Goal: Information Seeking & Learning: Learn about a topic

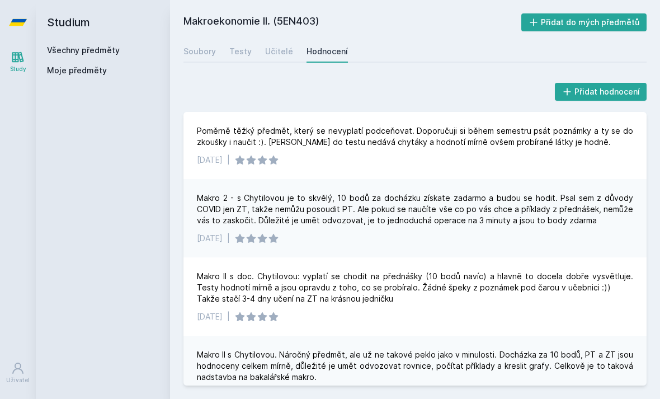
click at [266, 40] on link "Učitelé" at bounding box center [279, 51] width 28 height 22
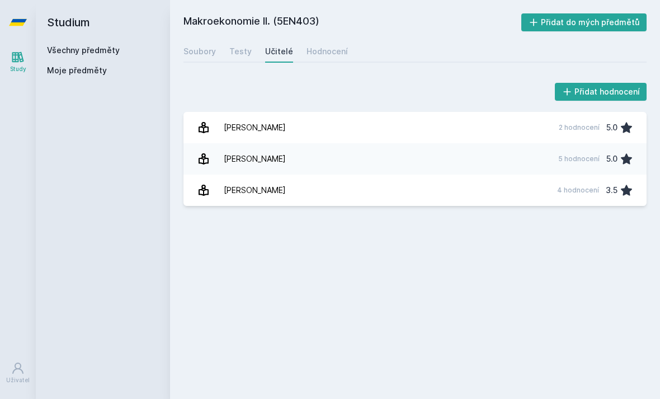
click at [80, 45] on link "Všechny předměty" at bounding box center [83, 50] width 73 height 10
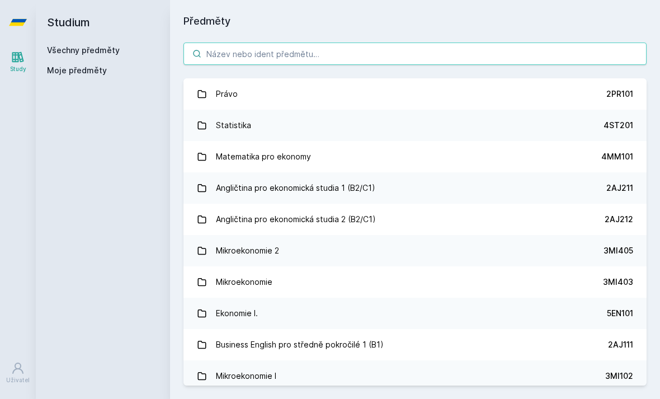
click at [227, 42] on input "search" at bounding box center [414, 53] width 463 height 22
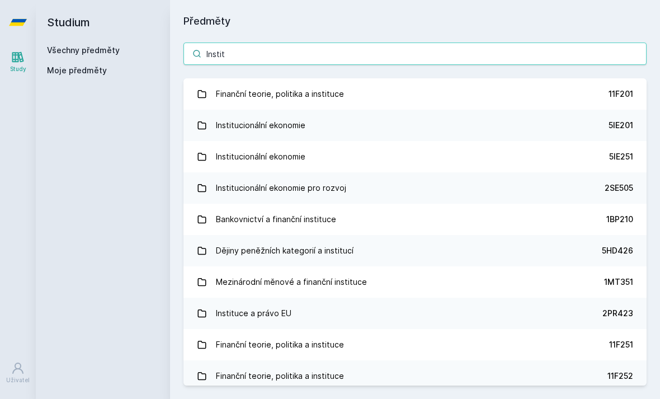
type input "Institu"
click at [239, 114] on div "Institucionální ekonomie" at bounding box center [260, 125] width 89 height 22
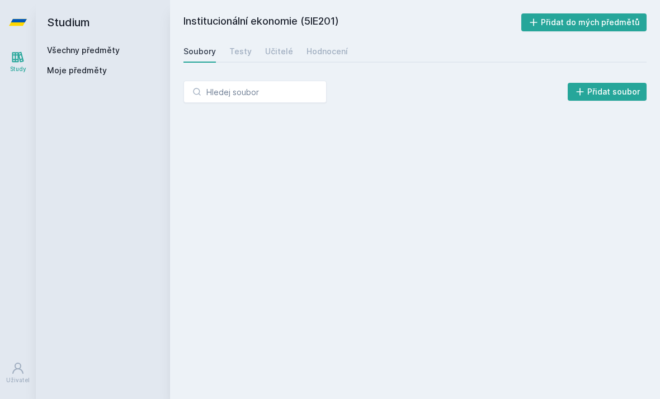
click at [271, 40] on link "Učitelé" at bounding box center [279, 51] width 28 height 22
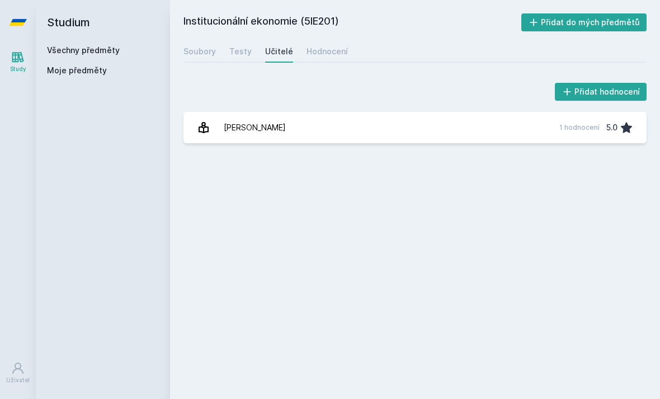
click at [310, 46] on div "Hodnocení" at bounding box center [326, 51] width 41 height 11
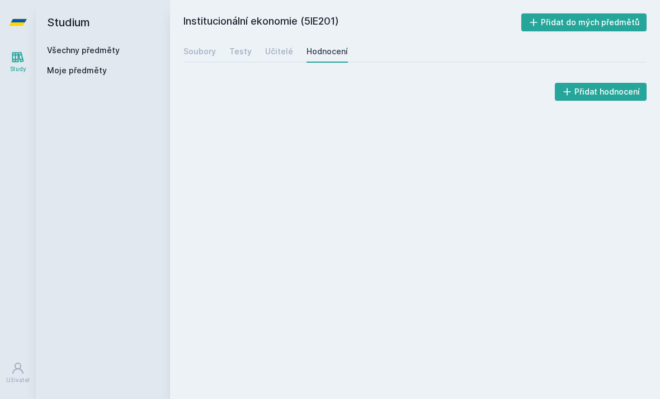
click at [200, 46] on div "Soubory" at bounding box center [199, 51] width 32 height 11
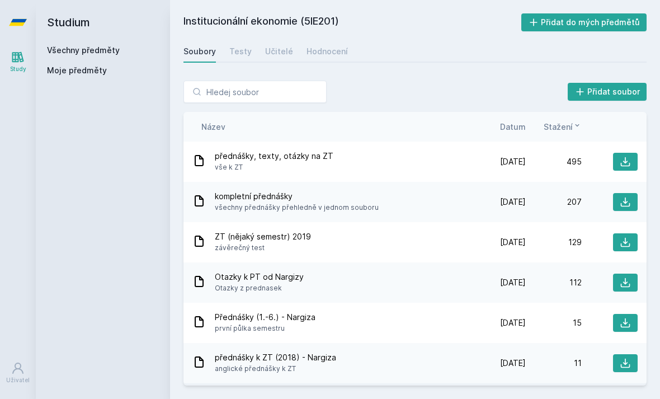
click at [74, 45] on link "Všechny předměty" at bounding box center [83, 50] width 73 height 10
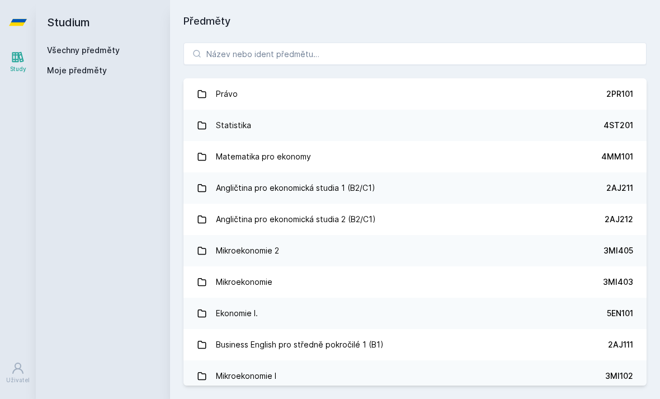
click at [621, 29] on div "Právo 2PR101 Statistika 4ST201 Matematika pro ekonomy 4MM101 Angličtina pro eko…" at bounding box center [415, 214] width 490 height 370
click at [219, 53] on input "search" at bounding box center [414, 53] width 463 height 22
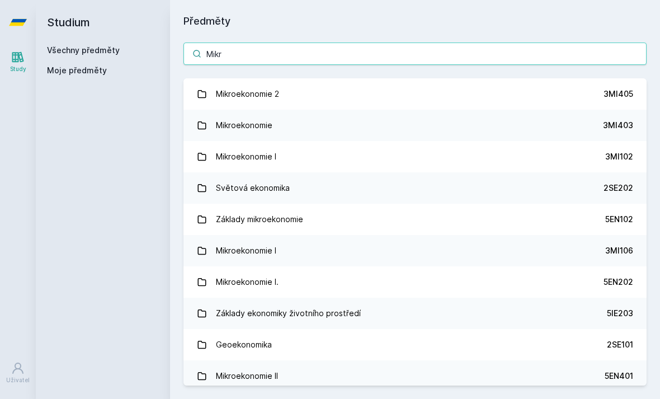
type input "Mikro"
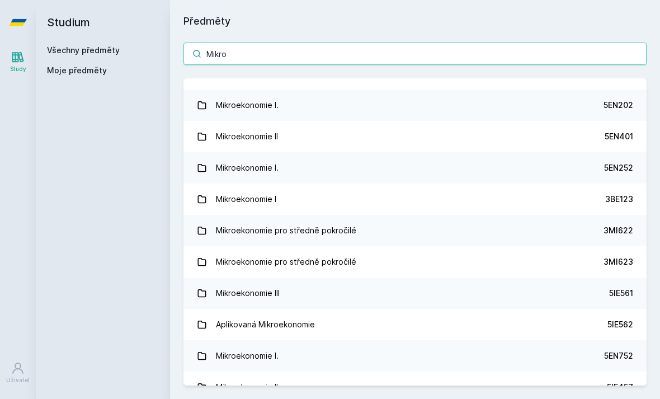
scroll to position [147, 0]
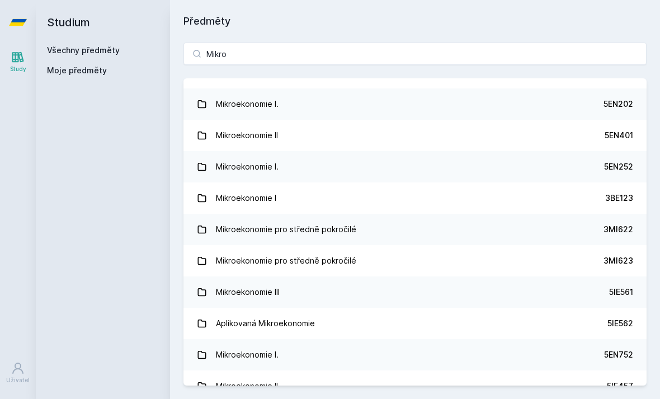
click at [229, 100] on div "Mikroekonomie I." at bounding box center [247, 104] width 63 height 22
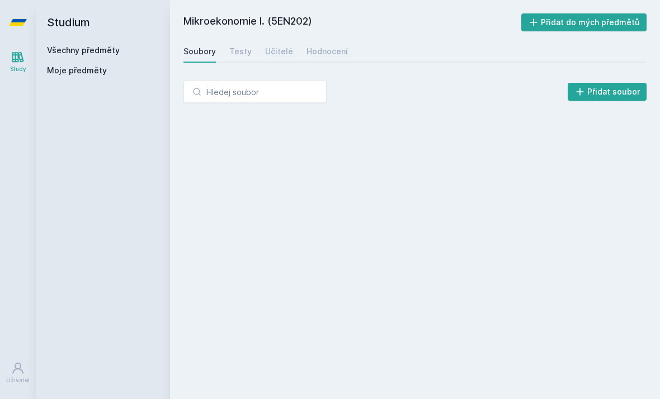
click at [266, 54] on div "Učitelé" at bounding box center [279, 51] width 28 height 11
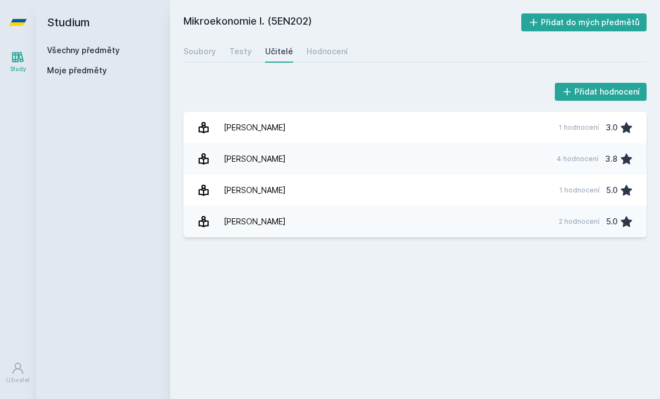
click at [508, 214] on link "[PERSON_NAME] 2 hodnocení 5.0" at bounding box center [414, 221] width 463 height 31
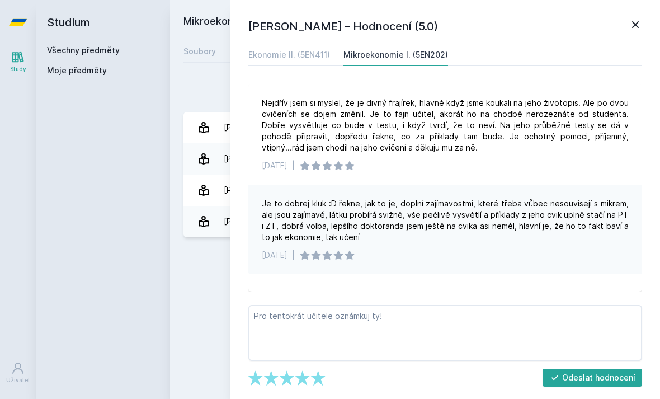
click at [636, 23] on icon at bounding box center [635, 24] width 7 height 7
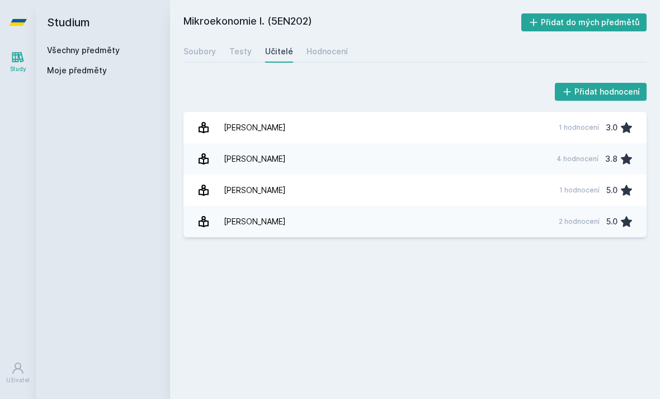
click at [512, 152] on link "Máslo [PERSON_NAME] 4 hodnocení 3.8" at bounding box center [414, 158] width 463 height 31
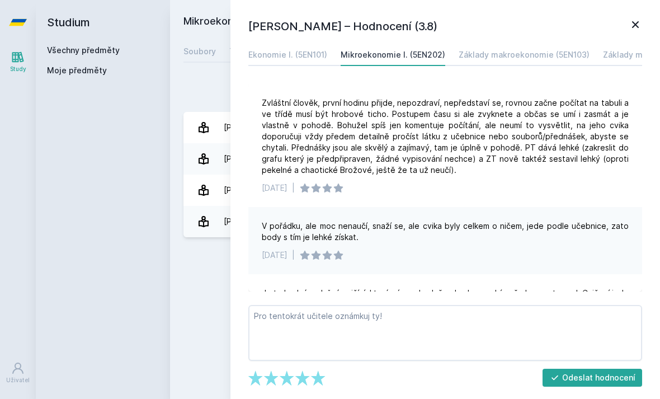
click at [629, 30] on icon at bounding box center [635, 24] width 13 height 13
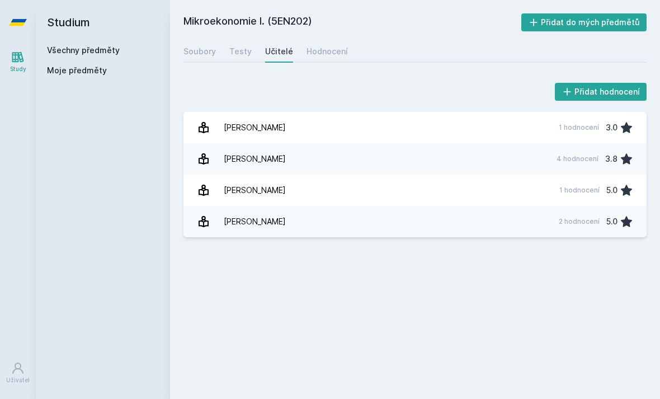
click at [509, 160] on link "Máslo [PERSON_NAME] 4 hodnocení 3.8" at bounding box center [414, 158] width 463 height 31
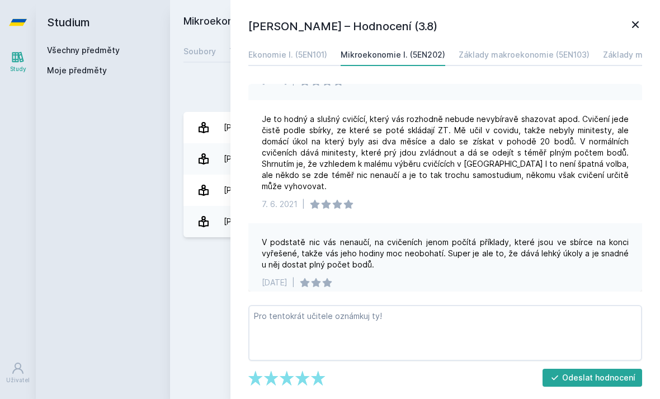
scroll to position [173, 0]
click at [634, 20] on icon at bounding box center [635, 24] width 13 height 13
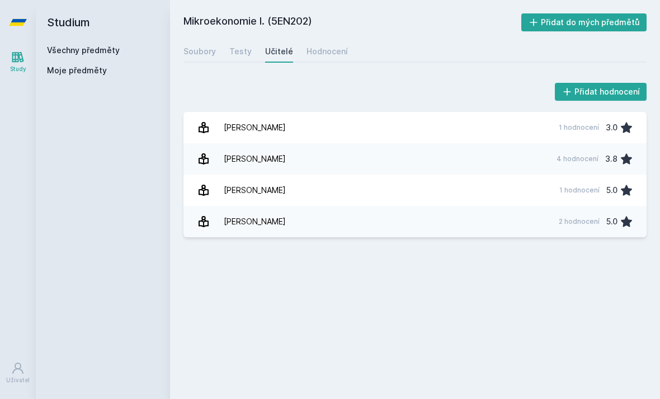
click at [95, 48] on link "Všechny předměty" at bounding box center [83, 50] width 73 height 10
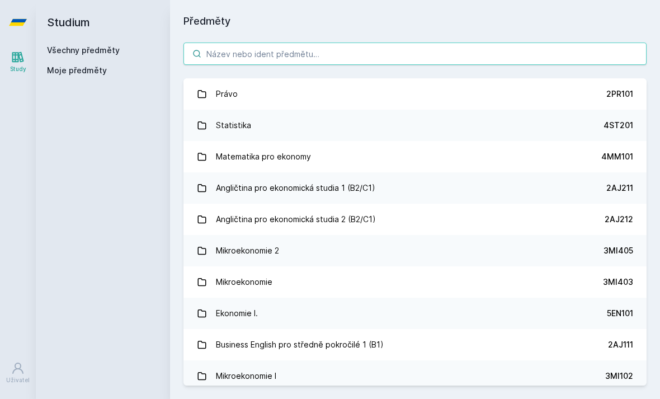
click at [533, 56] on input "search" at bounding box center [414, 53] width 463 height 22
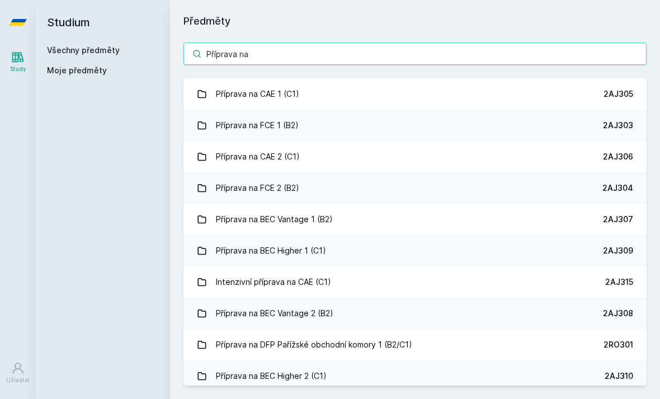
type input "Příprava na"
click at [244, 125] on div "Příprava na FCE 1 (B2)" at bounding box center [257, 125] width 83 height 22
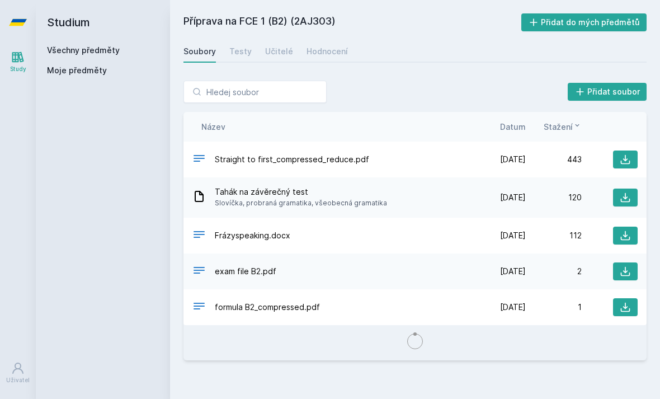
click at [280, 51] on div "Učitelé" at bounding box center [279, 51] width 28 height 11
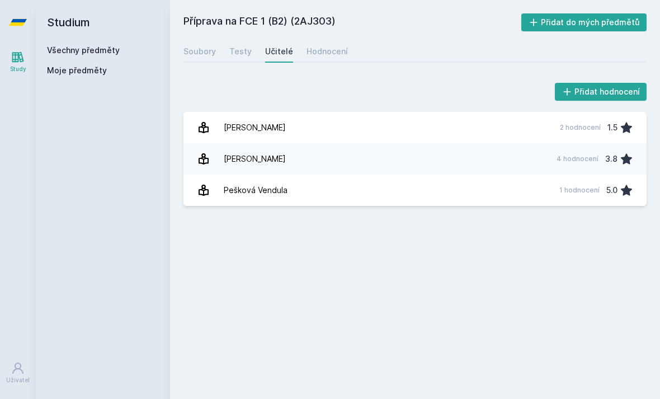
click at [257, 138] on div "[PERSON_NAME]" at bounding box center [255, 127] width 62 height 22
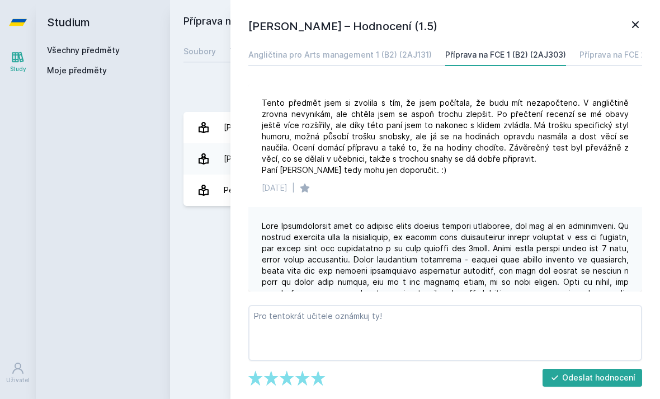
click at [622, 30] on h1 "[PERSON_NAME] – Hodnocení (1.5)" at bounding box center [438, 26] width 380 height 17
click at [623, 20] on h1 "[PERSON_NAME] – Hodnocení (1.5)" at bounding box center [438, 26] width 380 height 17
click at [636, 18] on icon at bounding box center [635, 24] width 13 height 13
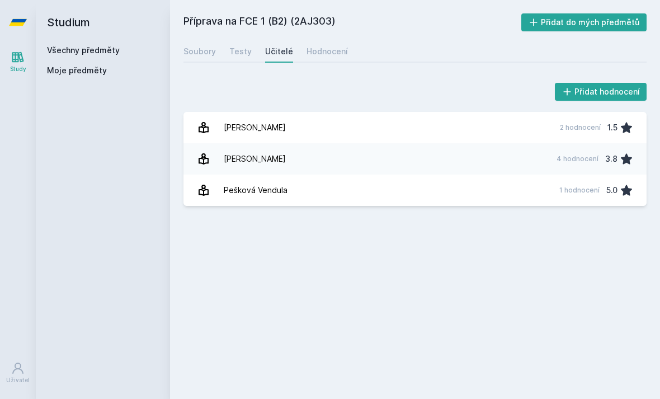
click at [255, 148] on div "[PERSON_NAME]" at bounding box center [255, 159] width 62 height 22
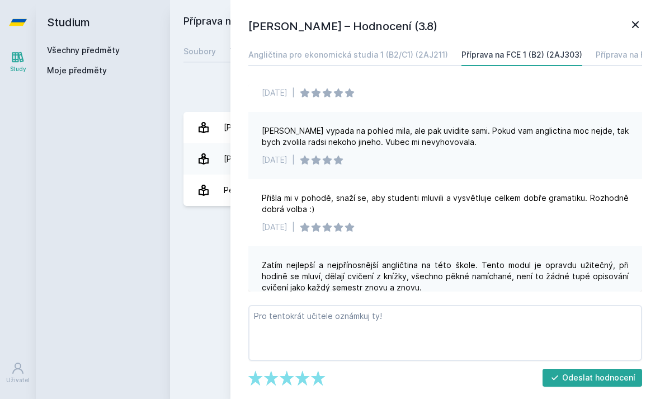
scroll to position [29, 0]
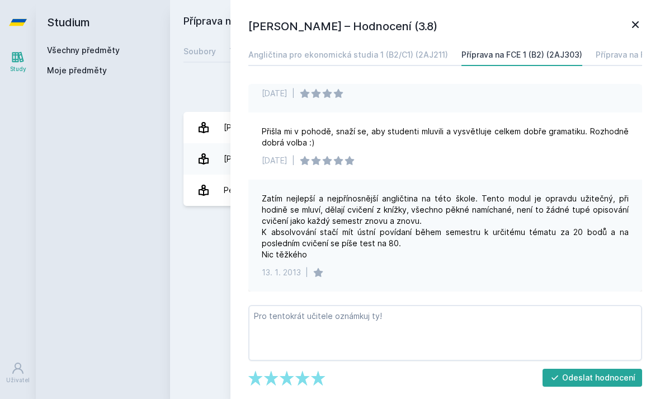
click at [632, 23] on icon at bounding box center [635, 24] width 13 height 13
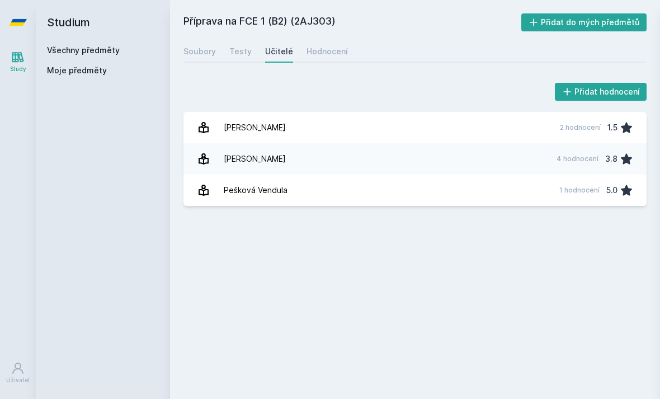
click at [618, 30] on button "Přidat do mých předmětů" at bounding box center [584, 22] width 126 height 18
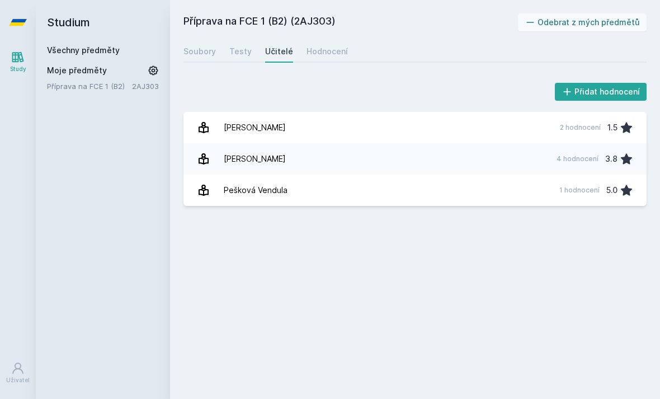
click at [253, 191] on div "Pešková Vendula" at bounding box center [256, 190] width 64 height 22
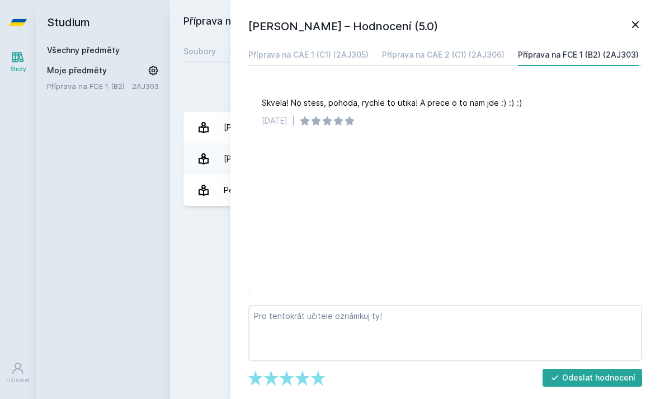
click at [636, 19] on icon at bounding box center [635, 24] width 13 height 13
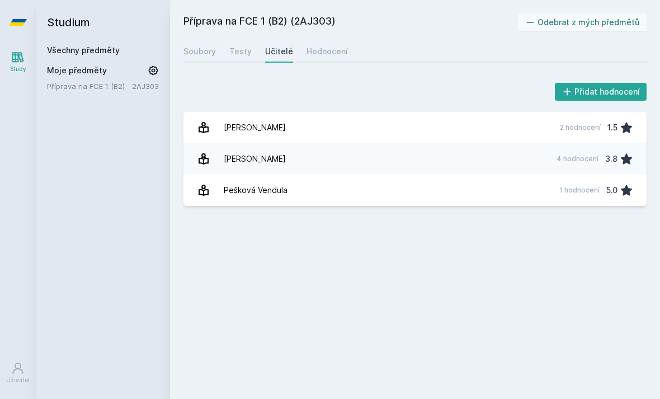
click at [229, 226] on div "Příprava na FCE 1 (B2) (2AJ303) Odebrat z mých předmětů [GEOGRAPHIC_DATA] Testy…" at bounding box center [414, 199] width 463 height 372
click at [96, 47] on link "Všechny předměty" at bounding box center [83, 50] width 73 height 10
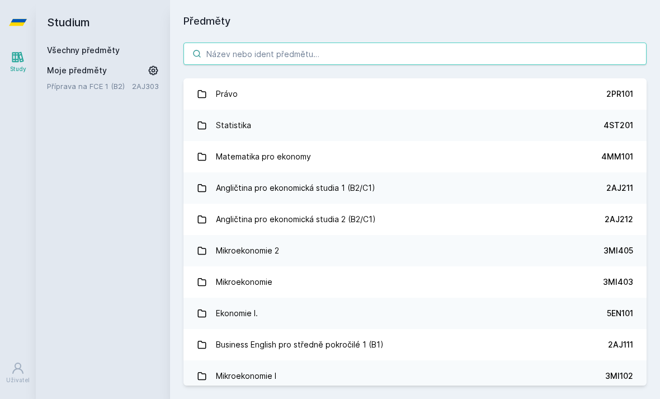
click at [224, 44] on input "search" at bounding box center [414, 53] width 463 height 22
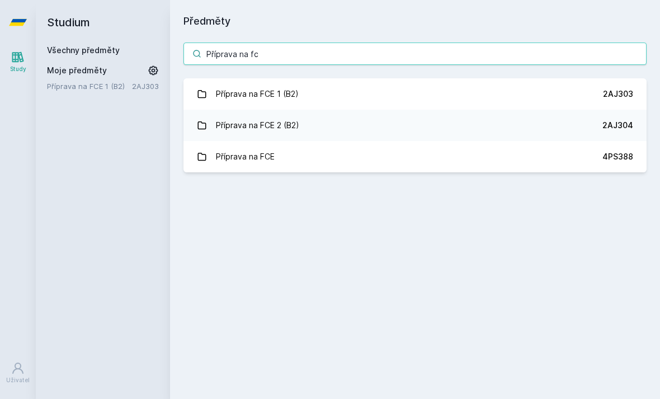
type input "Příprava na fce"
click at [244, 124] on div "Příprava na FCE 2 (B2)" at bounding box center [257, 125] width 83 height 22
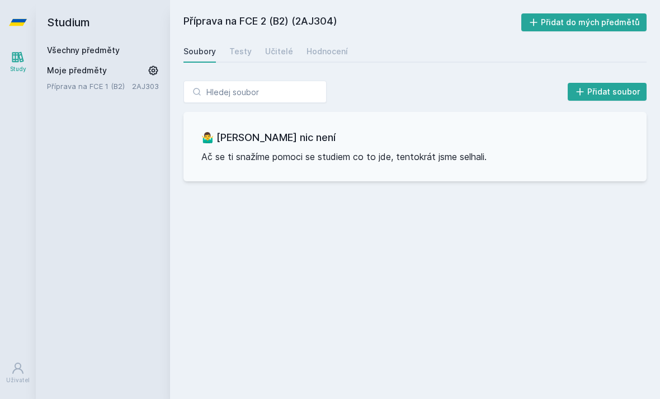
click at [278, 46] on div "Učitelé" at bounding box center [279, 51] width 28 height 11
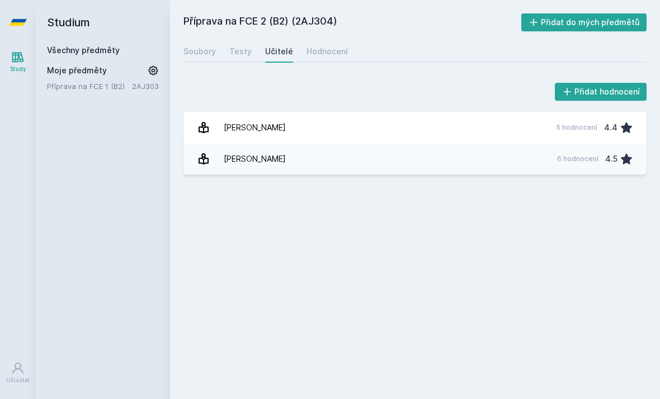
click at [239, 161] on div "[PERSON_NAME]" at bounding box center [255, 159] width 62 height 22
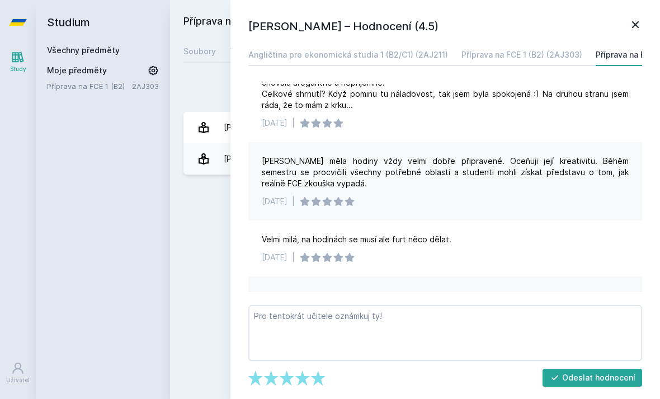
scroll to position [63, 0]
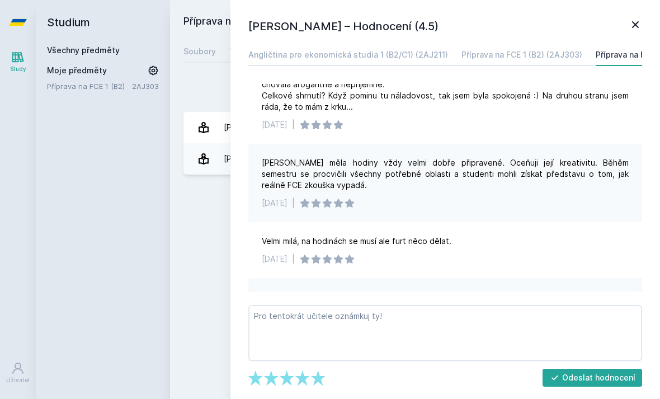
click at [644, 20] on div "[PERSON_NAME] – Hodnocení (4.5) Angličtina pro ekonomická studia 1 (B2/C1) (2AJ…" at bounding box center [444, 199] width 429 height 399
click at [634, 28] on icon at bounding box center [635, 24] width 13 height 13
